Goal: Information Seeking & Learning: Check status

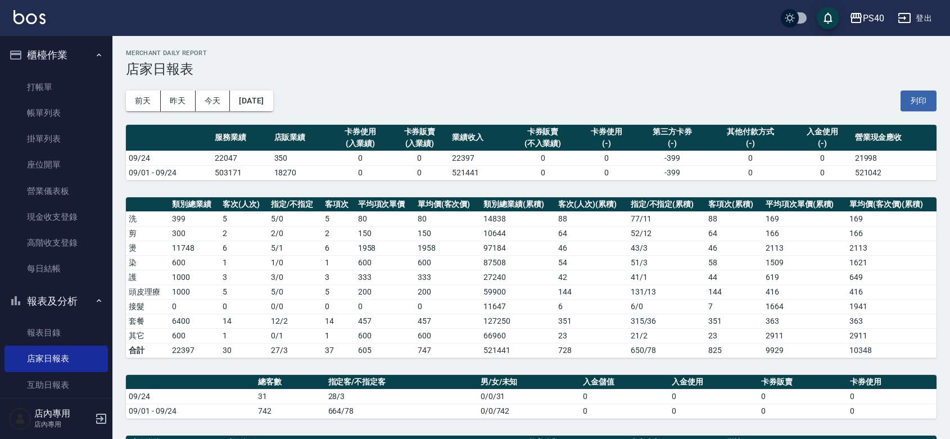
scroll to position [164, 0]
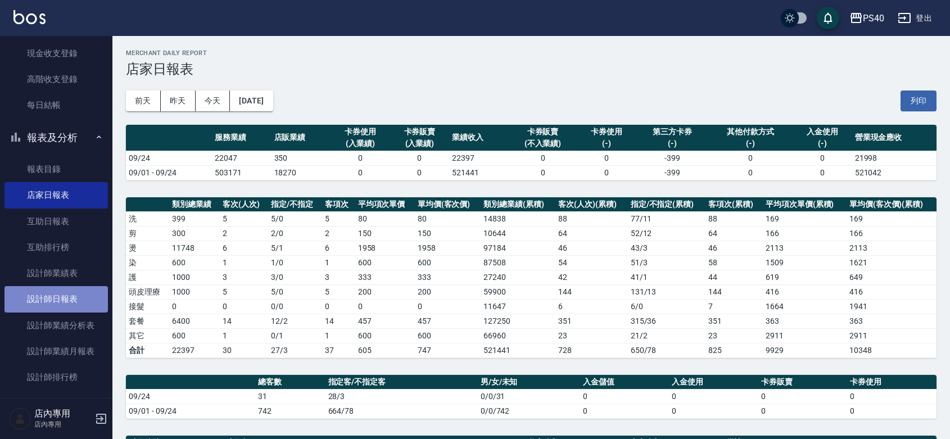
click at [64, 305] on link "設計師日報表" at bounding box center [55, 299] width 103 height 26
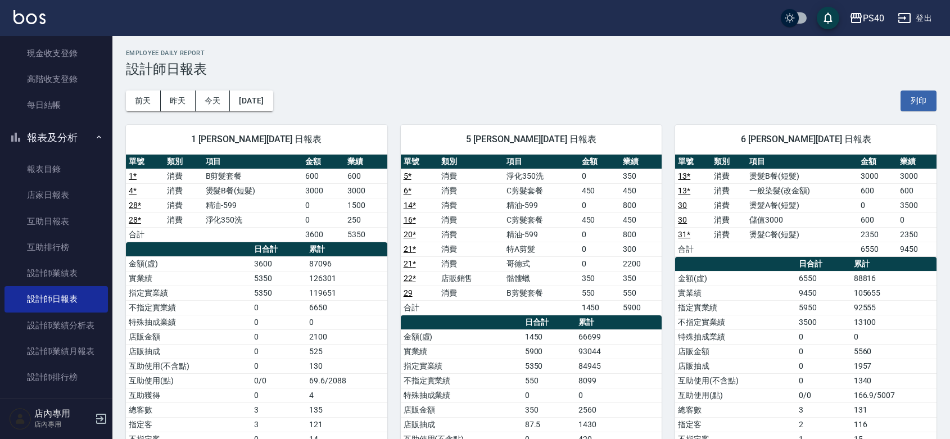
click at [197, 124] on div "1 [PERSON_NAME][DATE] 日報表 單號 類別 項目 金額 業績 1 * 消費 B剪髮套餐 600 600 4 * 消費 燙髮B餐(短髮) 3…" at bounding box center [249, 344] width 275 height 466
drag, startPoint x: 648, startPoint y: 261, endPoint x: 618, endPoint y: 233, distance: 41.0
click at [619, 245] on tbody "5 * 消費 淨化350洗 0 350 6 * 消費 C剪髮套餐 450 450 14 * 消費 精油-599 0 800 16 * 消費 C剪髮套餐 450…" at bounding box center [531, 242] width 261 height 146
click at [616, 214] on td "450" at bounding box center [600, 219] width 42 height 15
drag, startPoint x: 927, startPoint y: 206, endPoint x: 916, endPoint y: 192, distance: 18.0
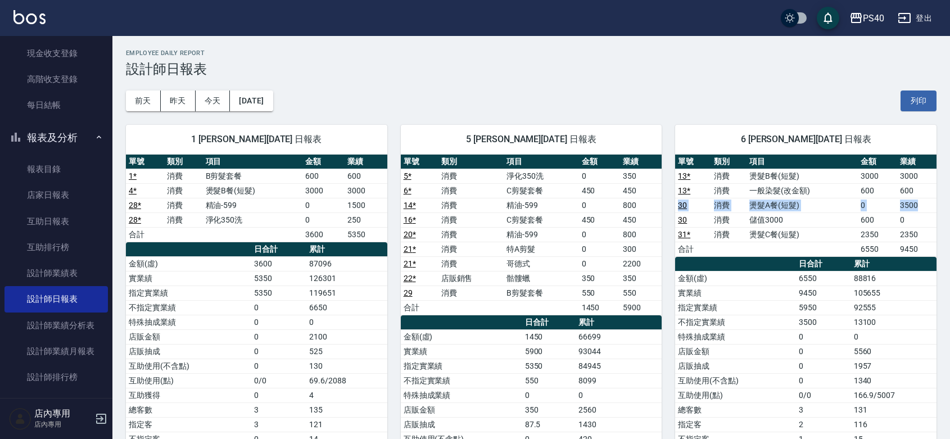
click at [916, 192] on tbody "13 * 消費 燙髮B餐(短髮) 3000 3000 13 * 消費 一般染髮(改金額) 600 600 30 消費 燙髮A餐(短髮) 0 3500 30 消…" at bounding box center [805, 213] width 261 height 88
click at [909, 187] on td "600" at bounding box center [916, 190] width 39 height 15
click at [924, 175] on td "3000" at bounding box center [916, 176] width 39 height 15
drag, startPoint x: 924, startPoint y: 175, endPoint x: 916, endPoint y: 218, distance: 43.3
click at [916, 218] on tbody "13 * 消費 燙髮B餐(短髮) 3000 3000 13 * 消費 一般染髮(改金額) 600 600 30 消費 燙髮A餐(短髮) 0 3500 30 消…" at bounding box center [805, 213] width 261 height 88
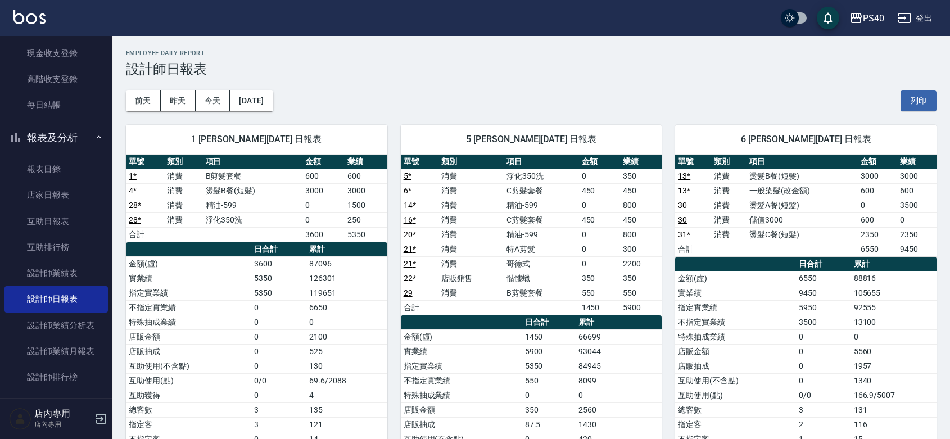
click at [920, 229] on td "2350" at bounding box center [916, 234] width 39 height 15
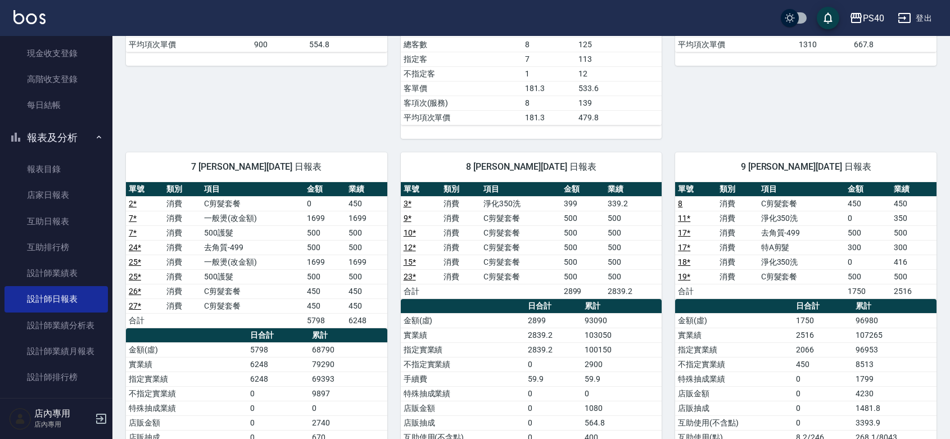
scroll to position [492, 0]
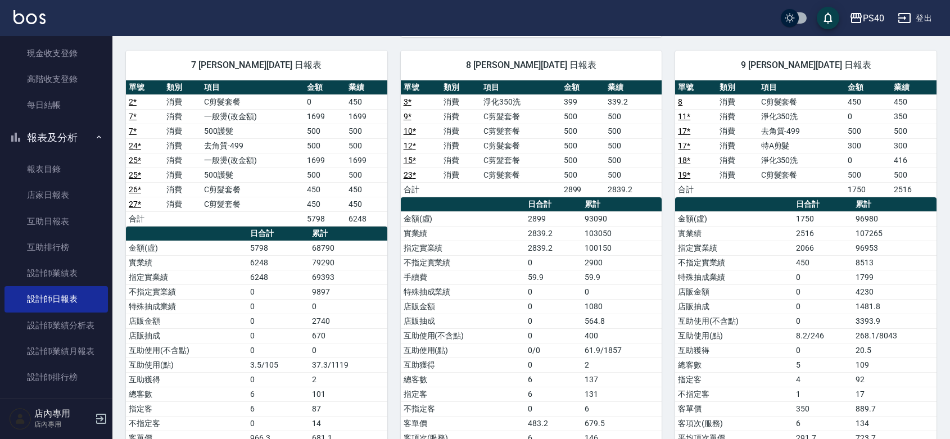
scroll to position [610, 0]
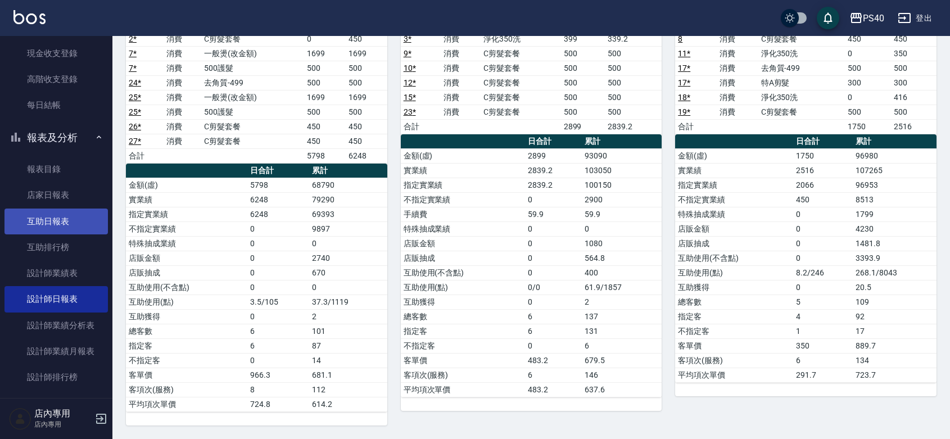
click at [54, 223] on link "互助日報表" at bounding box center [55, 222] width 103 height 26
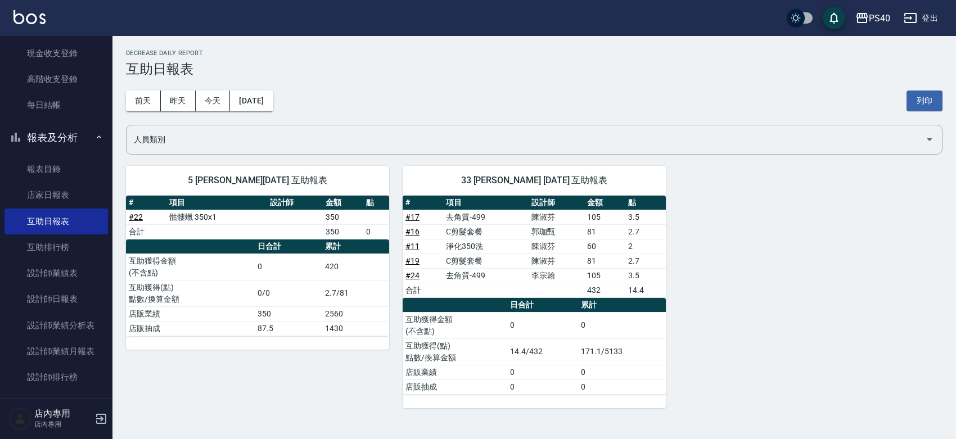
click at [784, 296] on div "5 [PERSON_NAME][DATE] 互助報表 # 項目 設計師 金額 點 # 22 骷髏蠟 350x1 350 合計 350 0 日合計 累計 互助獲…" at bounding box center [527, 280] width 830 height 256
